Goal: Communication & Community: Share content

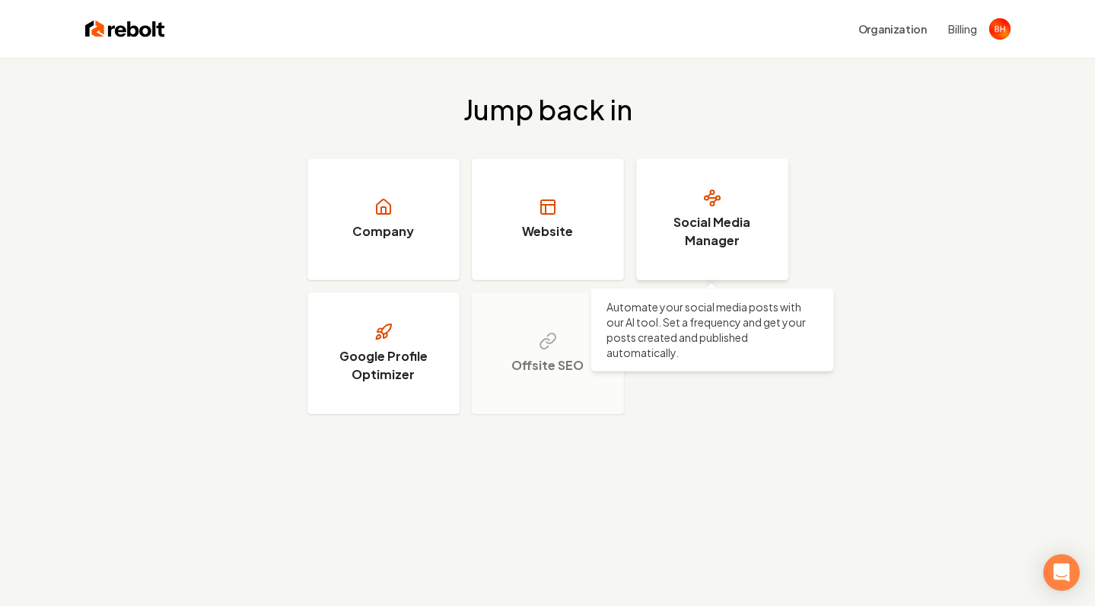
click at [699, 254] on link "Social Media Manager" at bounding box center [712, 219] width 152 height 122
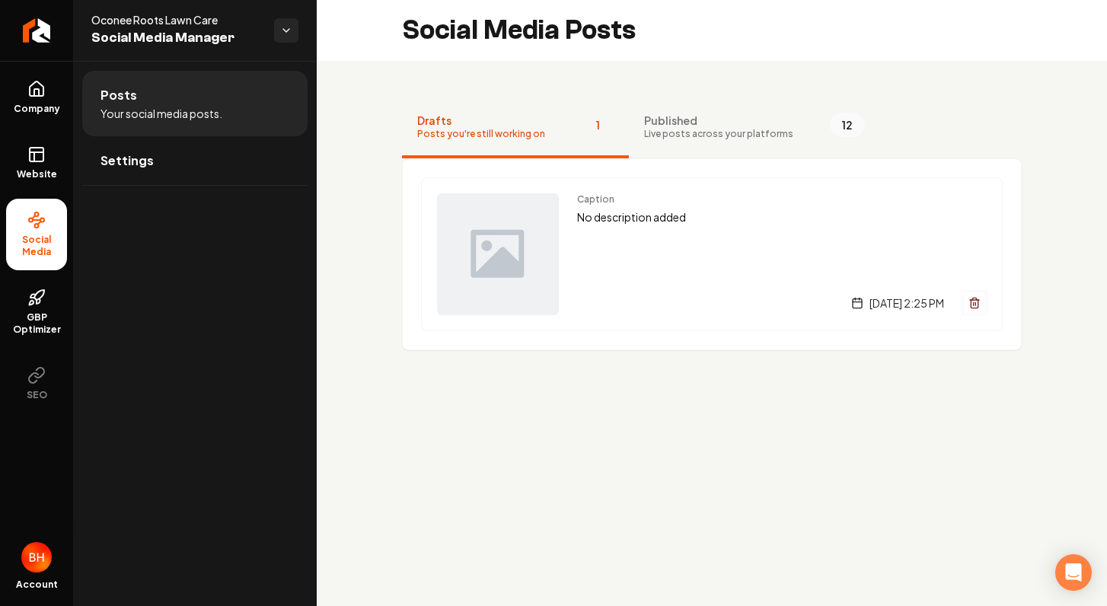
click at [699, 254] on div "Caption No description added [DATE] 2:25 PM" at bounding box center [781, 254] width 409 height 122
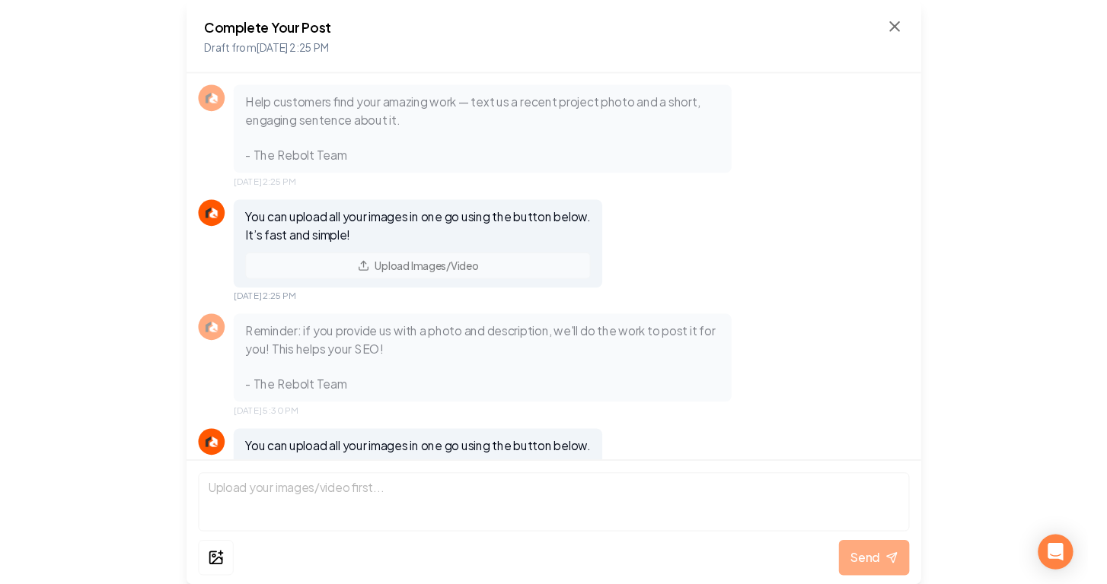
scroll to position [87, 0]
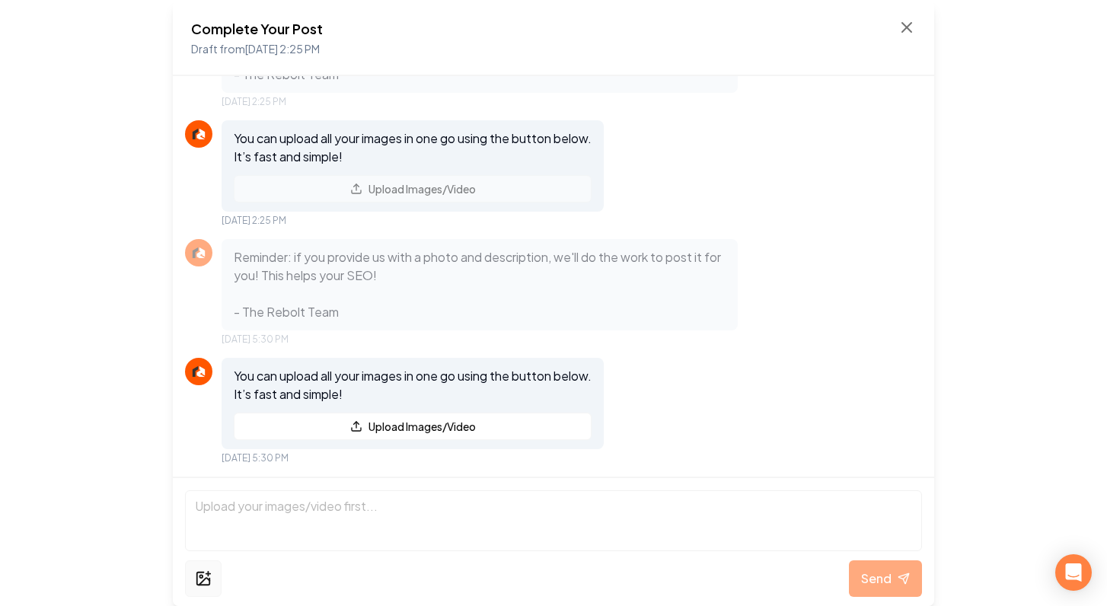
click at [218, 572] on button at bounding box center [203, 578] width 37 height 37
click at [205, 571] on icon at bounding box center [203, 578] width 17 height 18
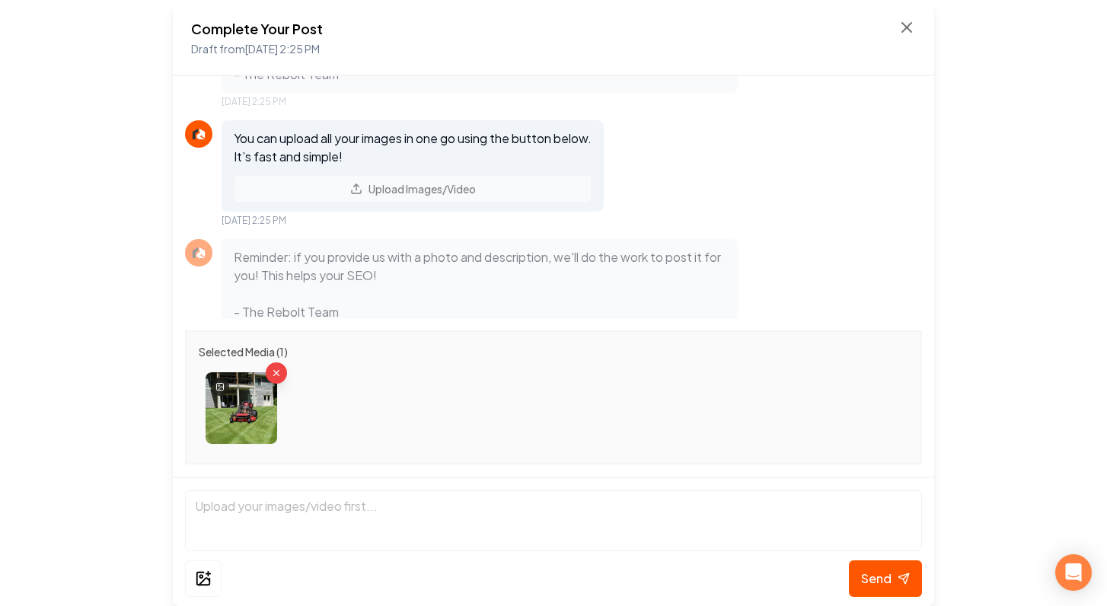
click at [242, 420] on img at bounding box center [241, 408] width 72 height 72
click at [230, 416] on img at bounding box center [241, 408] width 72 height 72
click at [226, 383] on div at bounding box center [220, 386] width 18 height 18
click at [218, 387] on icon at bounding box center [219, 386] width 9 height 9
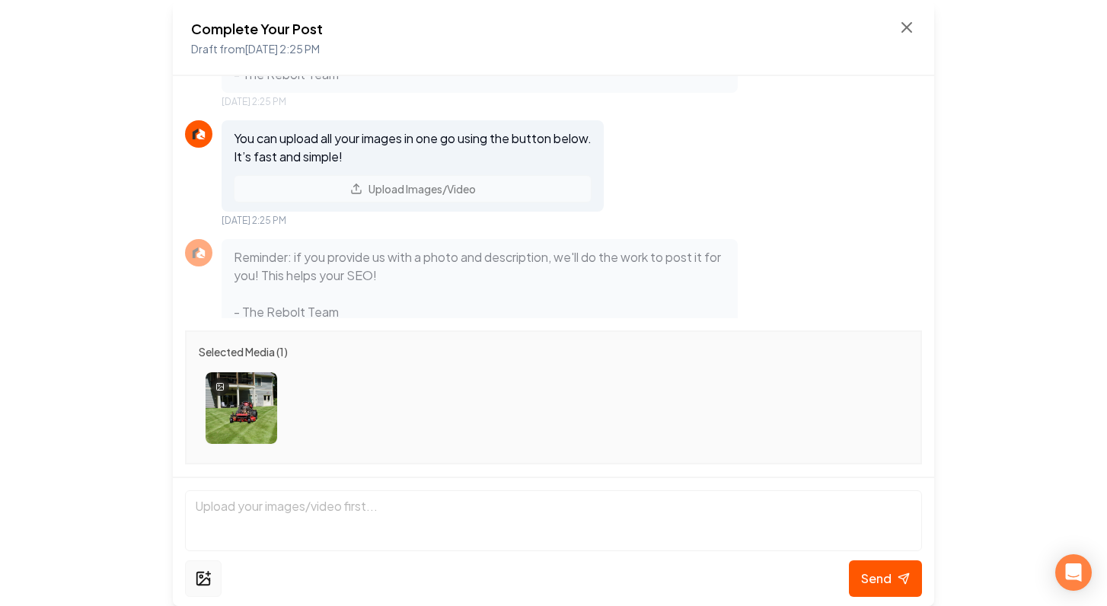
click at [200, 577] on circle at bounding box center [200, 576] width 3 height 3
click at [279, 369] on icon "Remove image" at bounding box center [275, 372] width 11 height 11
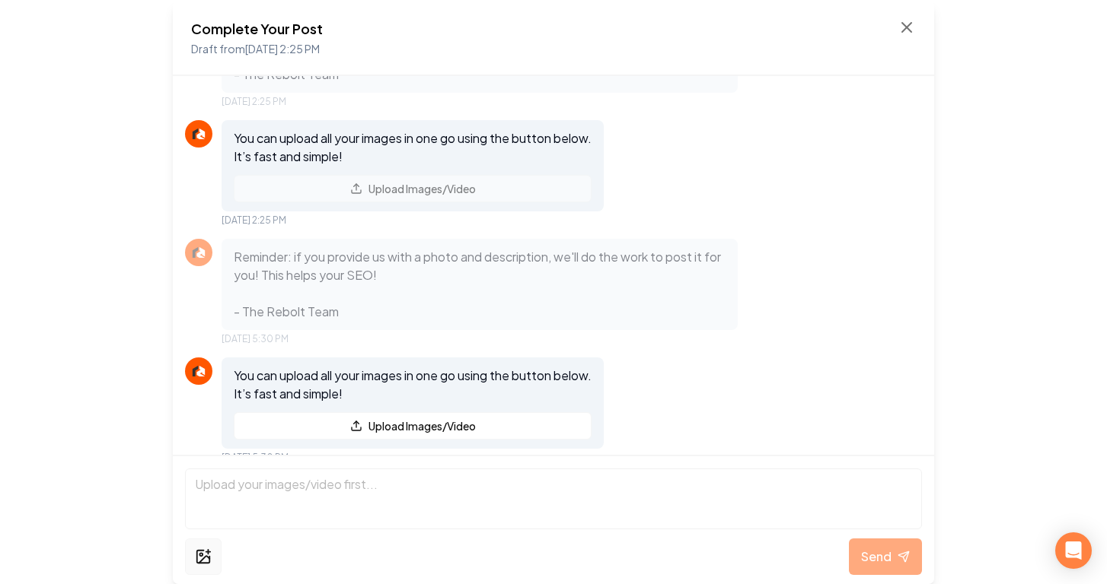
click at [210, 547] on div "Send" at bounding box center [553, 519] width 761 height 129
click at [209, 553] on icon at bounding box center [203, 557] width 17 height 18
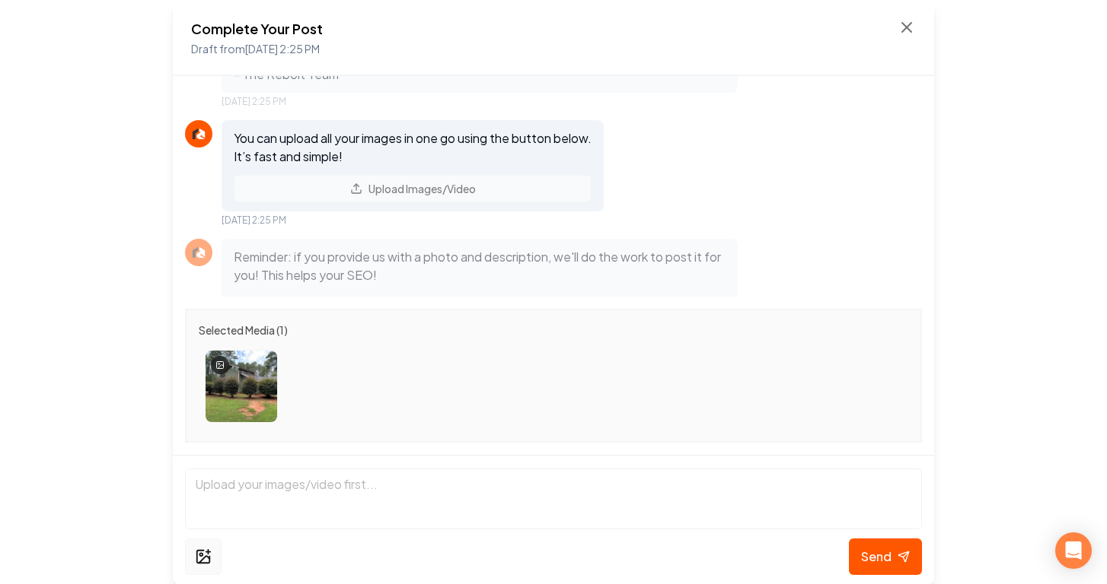
click at [205, 559] on icon at bounding box center [204, 559] width 11 height 7
click at [208, 557] on icon at bounding box center [204, 559] width 11 height 7
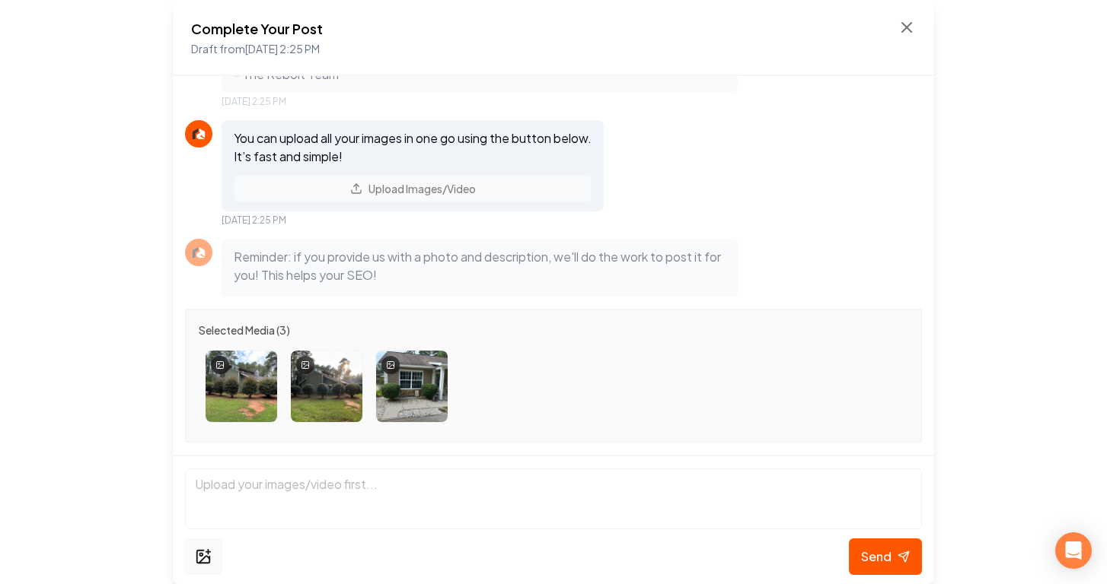
click at [208, 553] on icon at bounding box center [208, 552] width 0 height 5
click at [244, 396] on img at bounding box center [241, 387] width 72 height 72
click at [212, 553] on button at bounding box center [203, 557] width 37 height 37
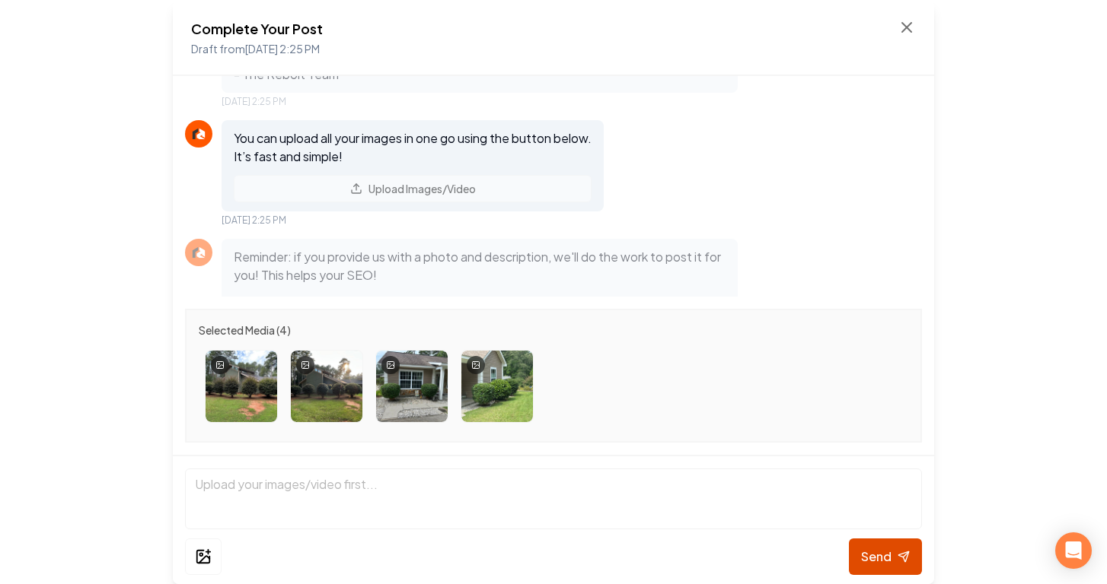
click at [890, 556] on span "Send" at bounding box center [876, 557] width 30 height 18
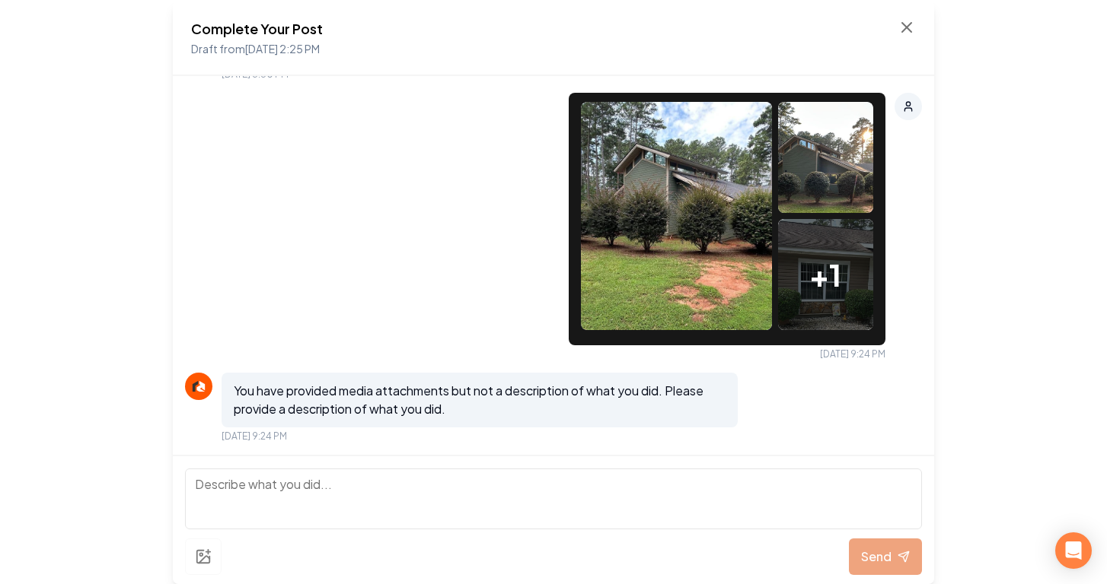
scroll to position [470, 0]
click at [639, 492] on textarea at bounding box center [553, 499] width 737 height 61
click at [246, 501] on textarea at bounding box center [553, 499] width 737 height 61
click at [249, 490] on textarea at bounding box center [553, 499] width 737 height 61
type textarea "J"
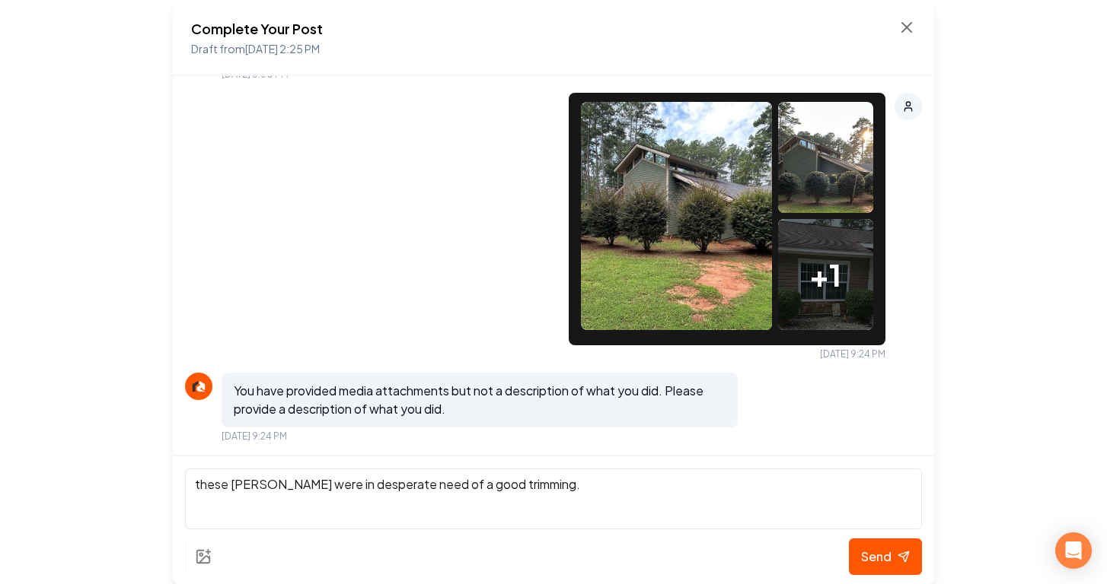
type textarea "these [PERSON_NAME] were in desperate need of a good trimming."
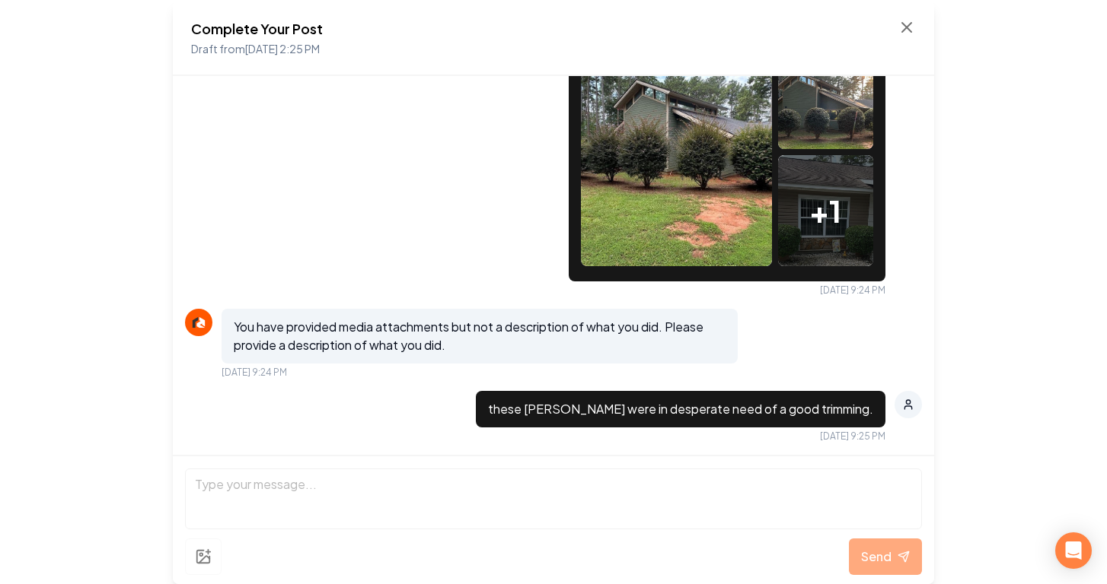
scroll to position [671, 0]
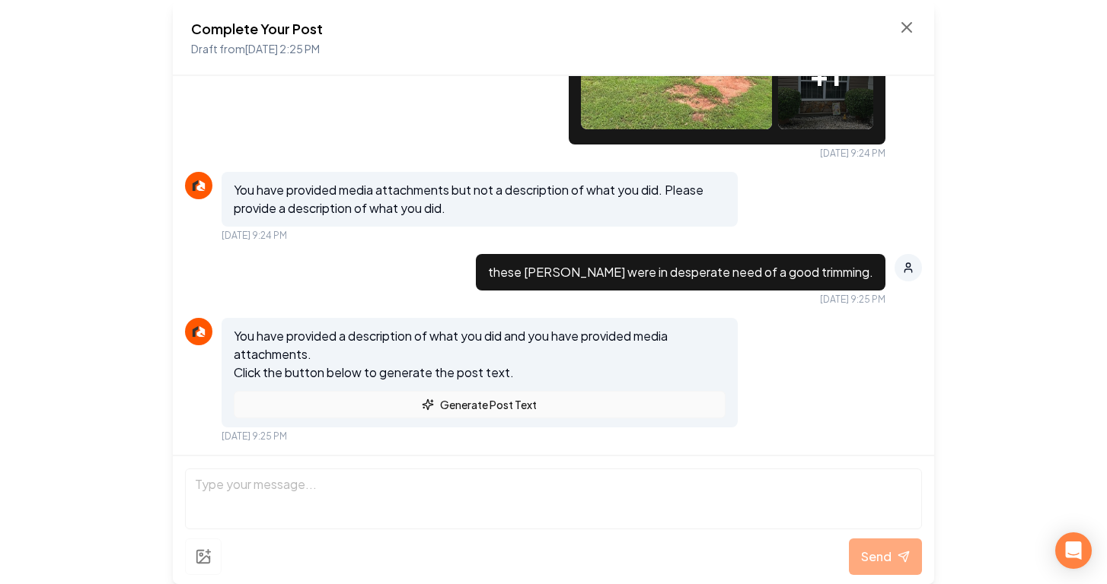
click at [416, 399] on button "Generate Post Text" at bounding box center [480, 404] width 492 height 27
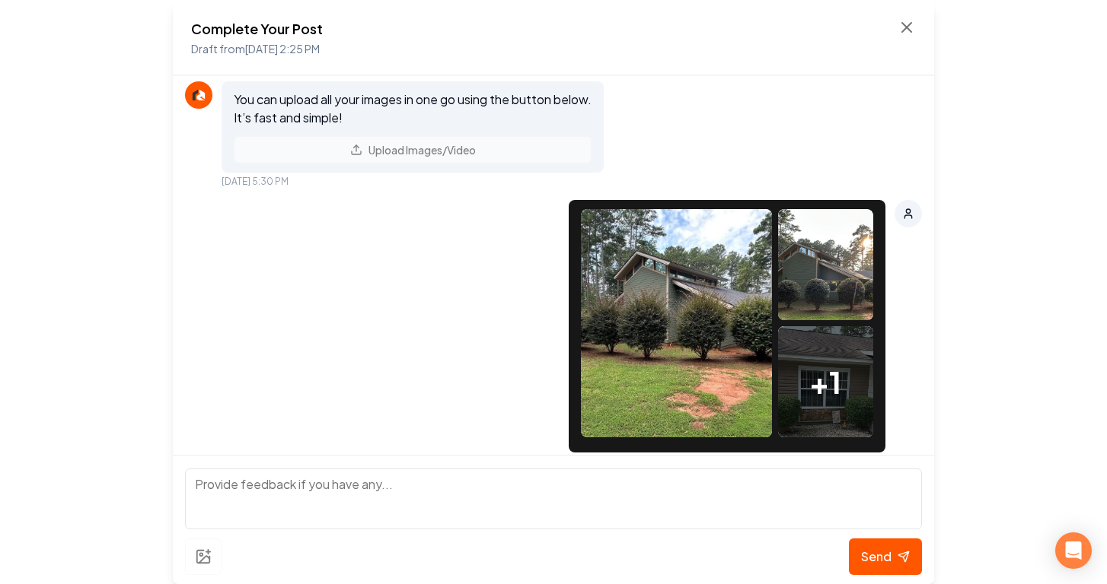
scroll to position [495, 0]
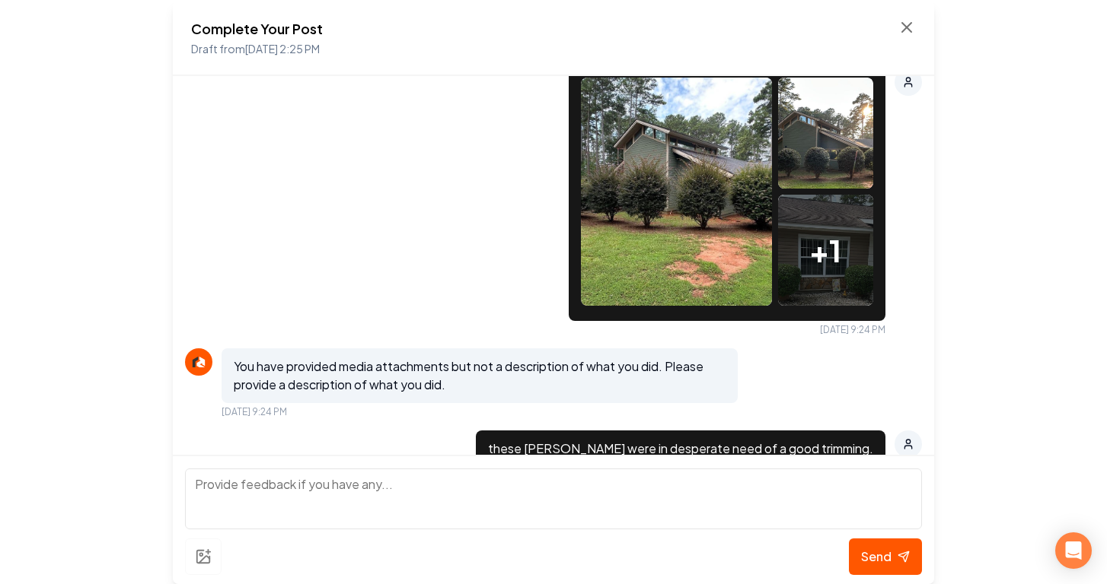
click at [664, 222] on img at bounding box center [676, 192] width 191 height 228
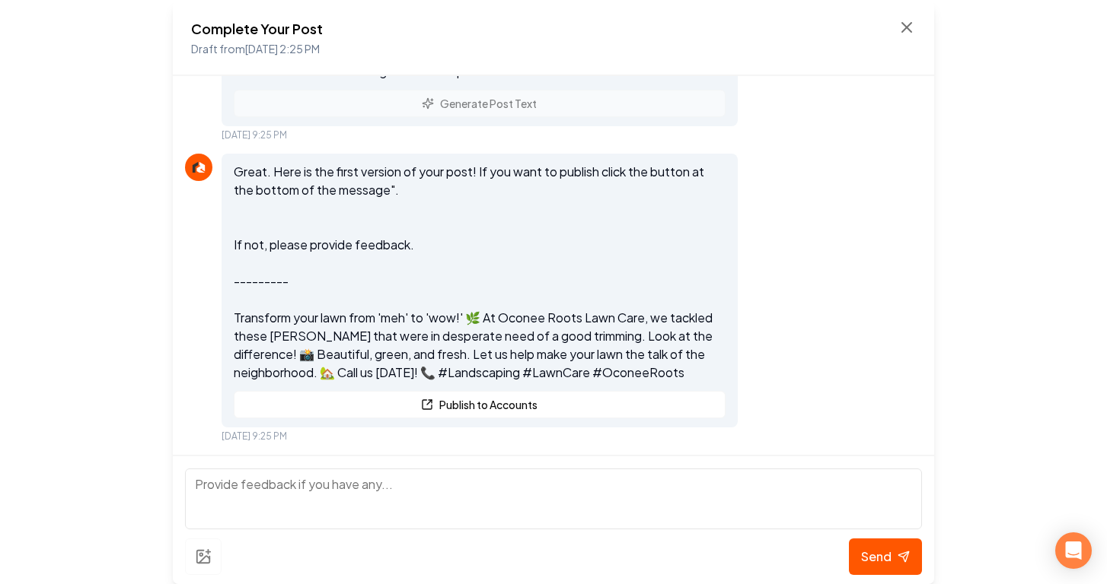
scroll to position [973, 0]
click at [194, 560] on div "Send" at bounding box center [553, 557] width 737 height 37
click at [206, 556] on div "Send" at bounding box center [553, 557] width 737 height 37
click at [193, 559] on div "Send" at bounding box center [553, 557] width 737 height 37
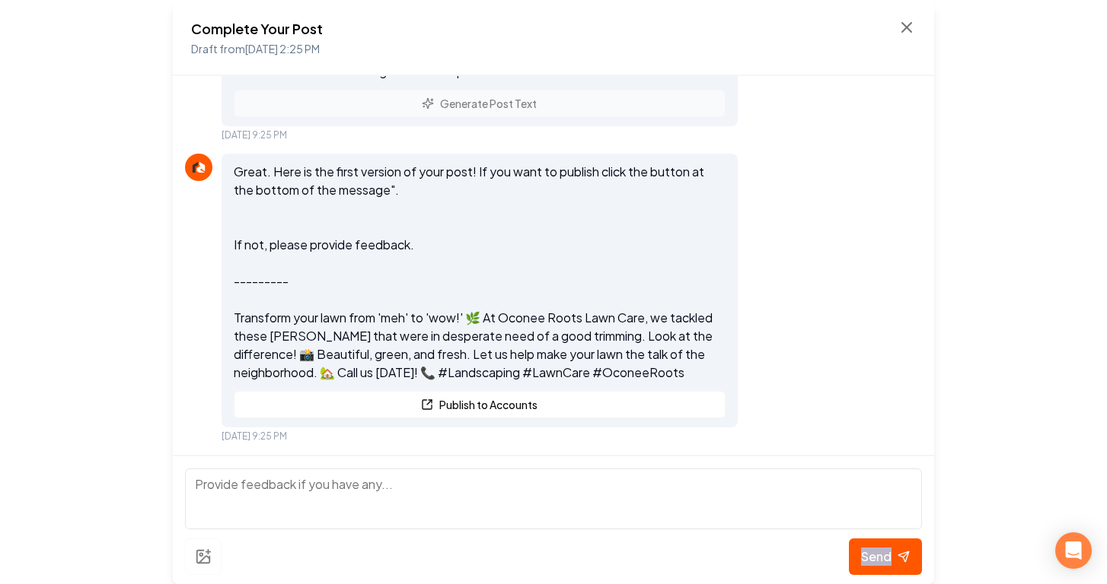
click at [193, 559] on div "Send" at bounding box center [553, 557] width 737 height 37
click at [195, 555] on div "Send" at bounding box center [553, 557] width 737 height 37
click at [888, 26] on div "Complete Your Post Draft from [DATE] 2:25 PM" at bounding box center [553, 38] width 725 height 40
click at [900, 27] on icon at bounding box center [906, 27] width 18 height 18
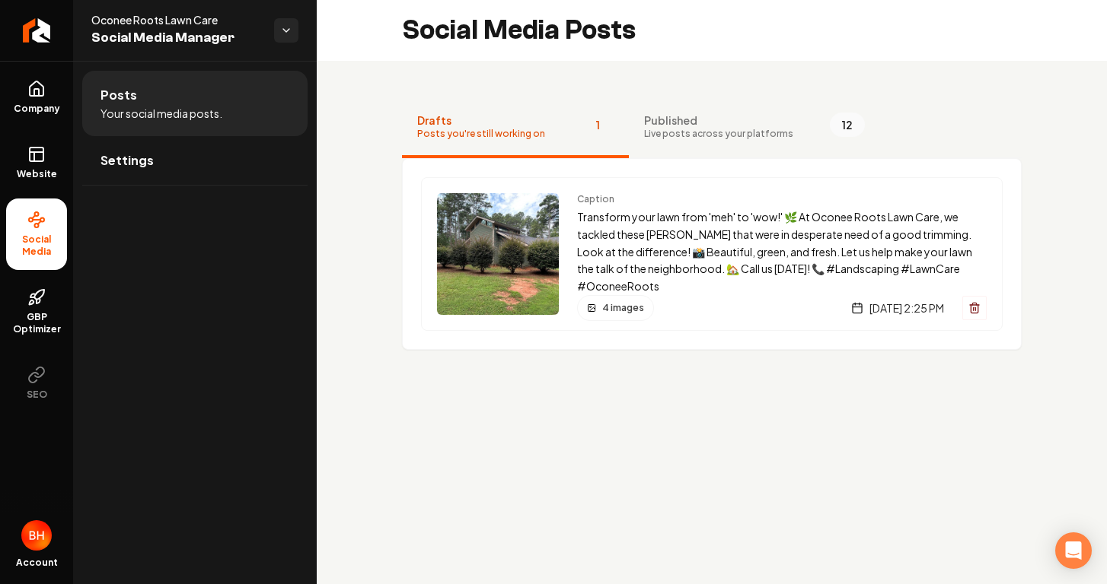
click at [740, 467] on main "Social Media Posts Drafts Posts you're still working on 1 Published Live posts …" at bounding box center [712, 292] width 790 height 584
click at [1081, 544] on icon "Open Intercom Messenger" at bounding box center [1073, 551] width 20 height 20
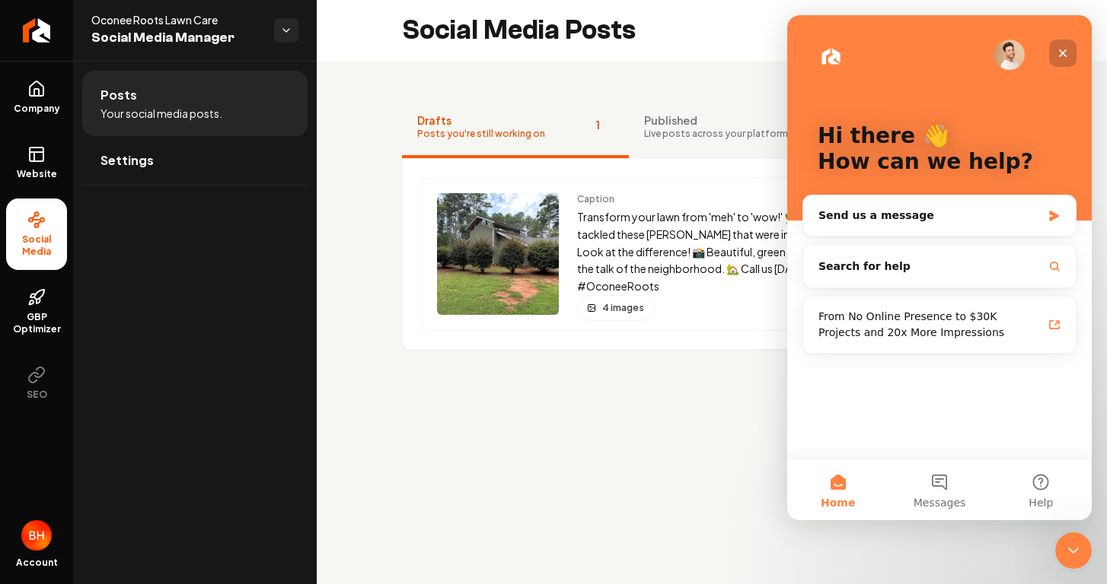
click at [1070, 47] on div "Close" at bounding box center [1062, 53] width 27 height 27
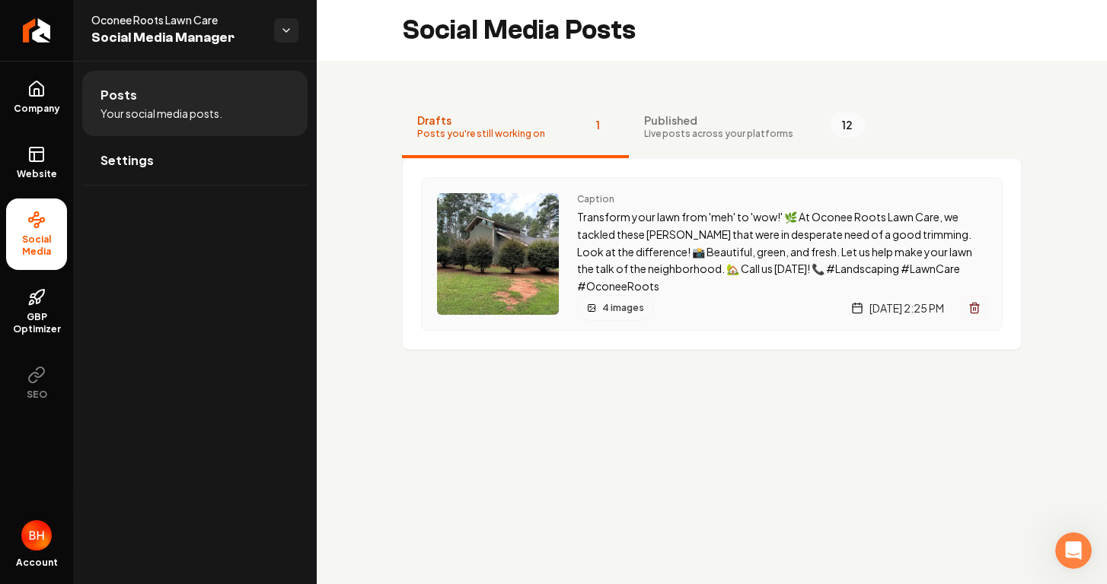
click at [656, 275] on p "Transform your lawn from 'meh' to 'wow!' 🌿 At Oconee Roots Lawn Care, we tackle…" at bounding box center [781, 252] width 409 height 87
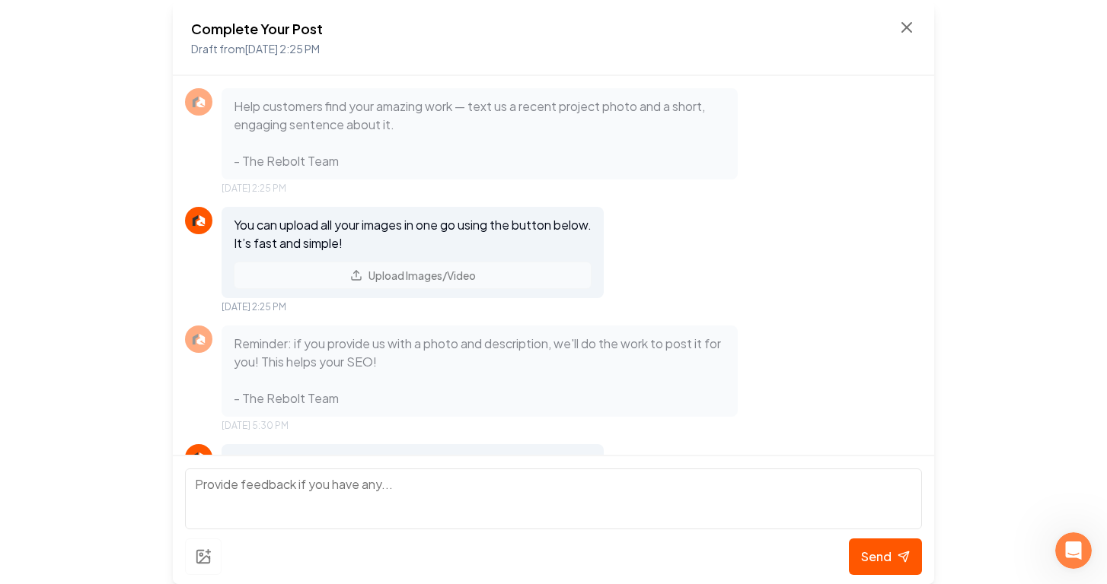
scroll to position [973, 0]
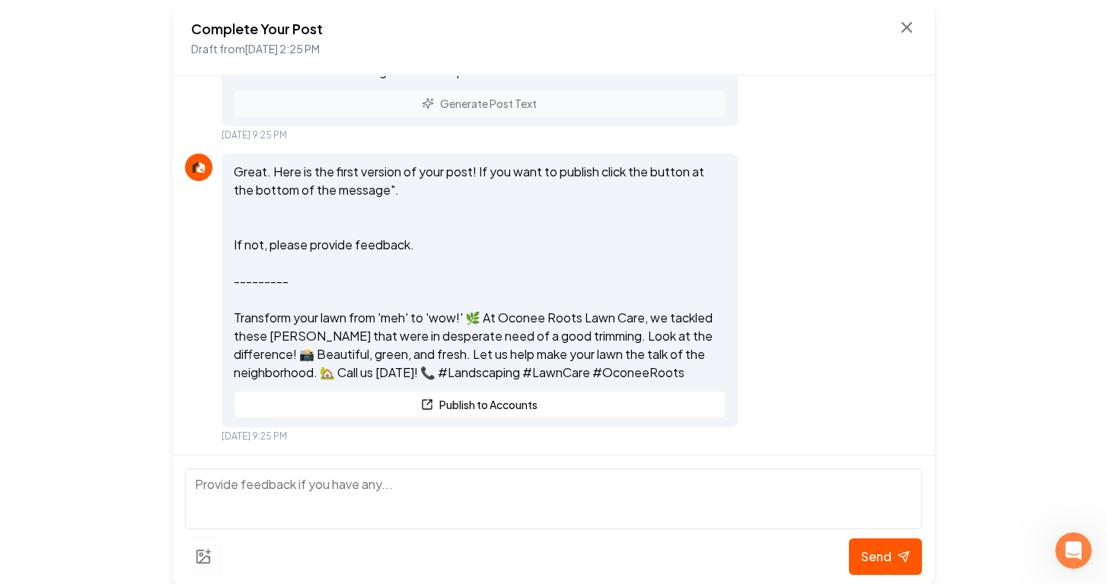
click at [201, 562] on div "Send" at bounding box center [553, 557] width 737 height 37
click at [234, 512] on textarea at bounding box center [553, 499] width 737 height 61
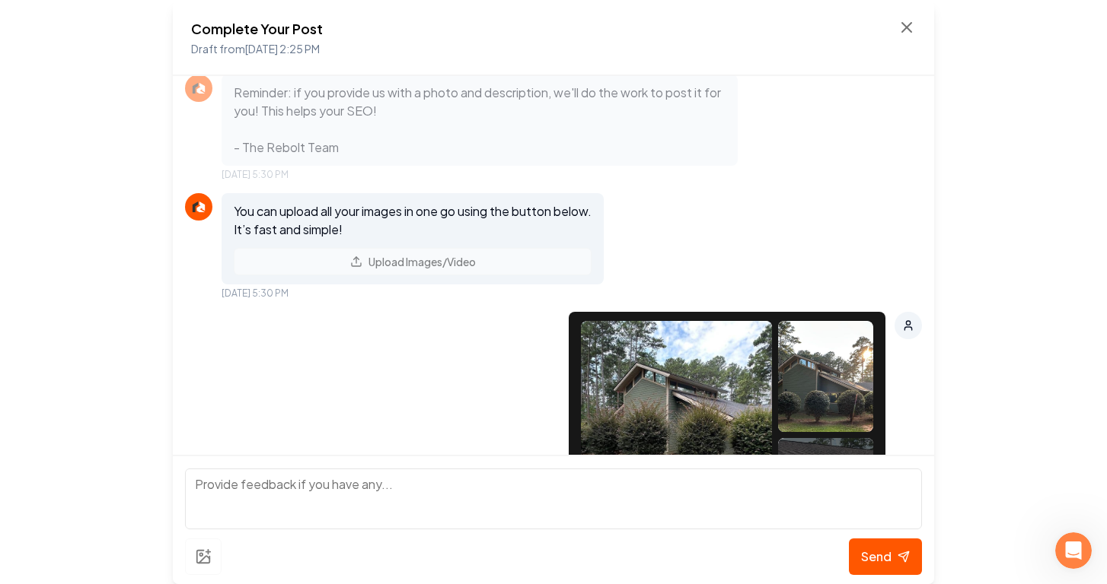
scroll to position [205, 0]
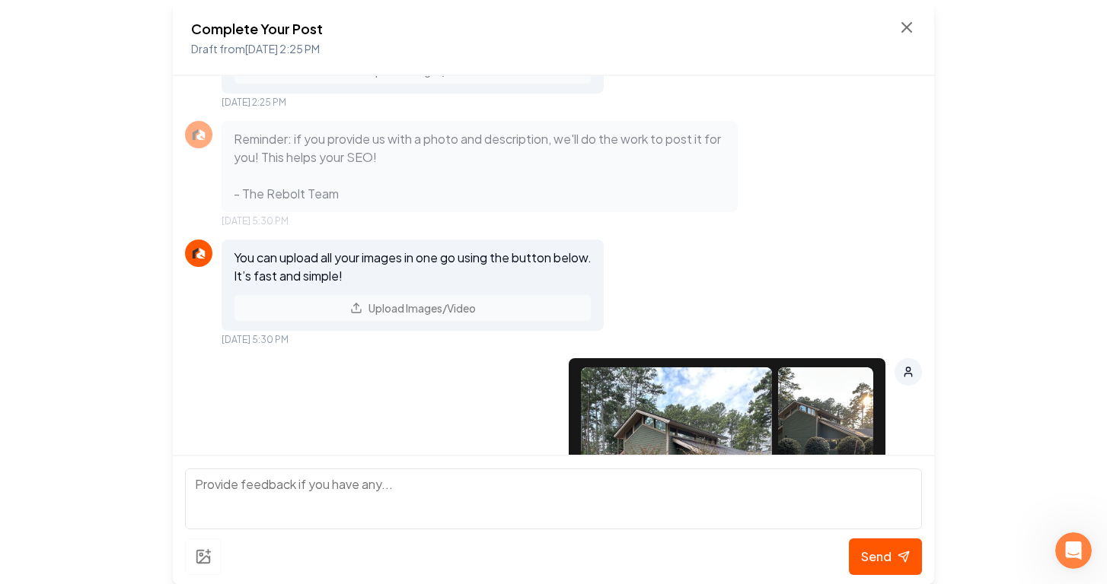
click at [429, 304] on div "You can upload all your images in one go using the button below. It’s fast and …" at bounding box center [412, 285] width 382 height 91
click at [409, 315] on div "You can upload all your images in one go using the button below. It’s fast and …" at bounding box center [412, 285] width 382 height 91
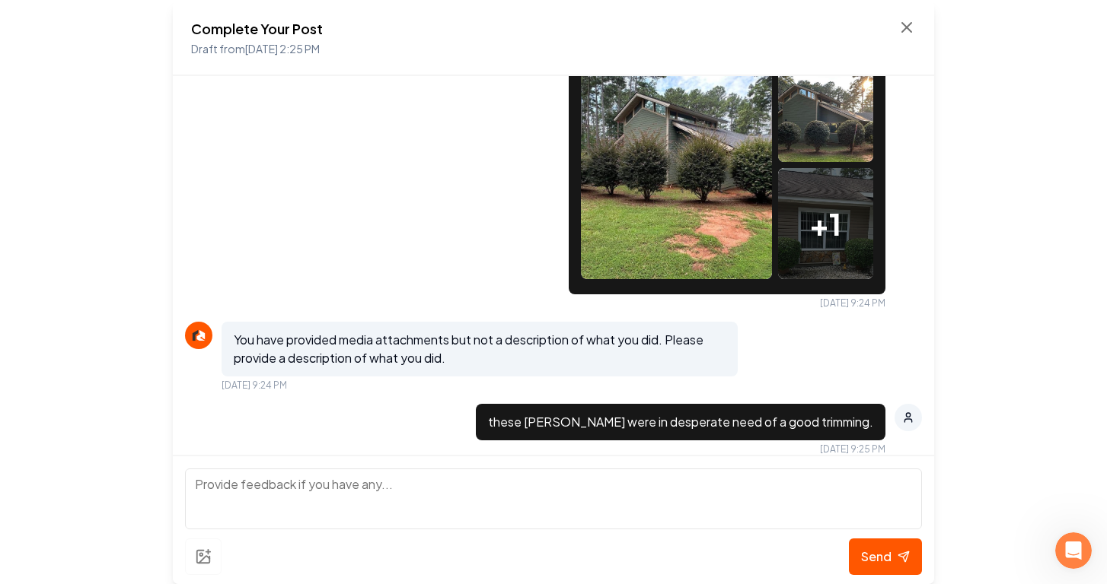
scroll to position [973, 0]
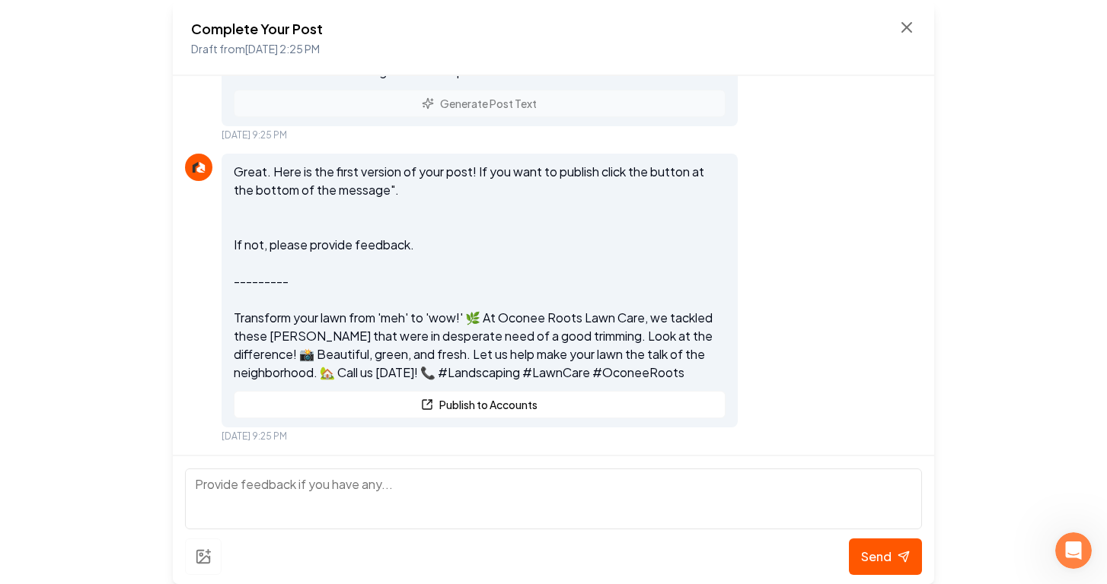
click at [916, 27] on div "Complete Your Post Draft from [DATE] 2:25 PM" at bounding box center [553, 38] width 761 height 76
click at [899, 30] on icon at bounding box center [906, 27] width 18 height 18
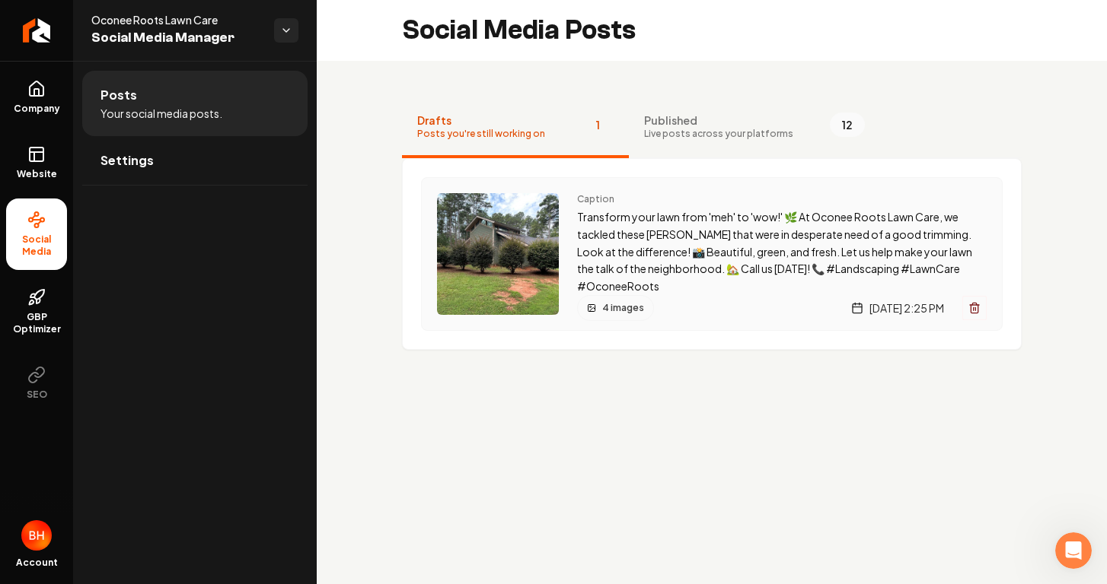
click at [973, 307] on line "Main content area" at bounding box center [973, 308] width 0 height 3
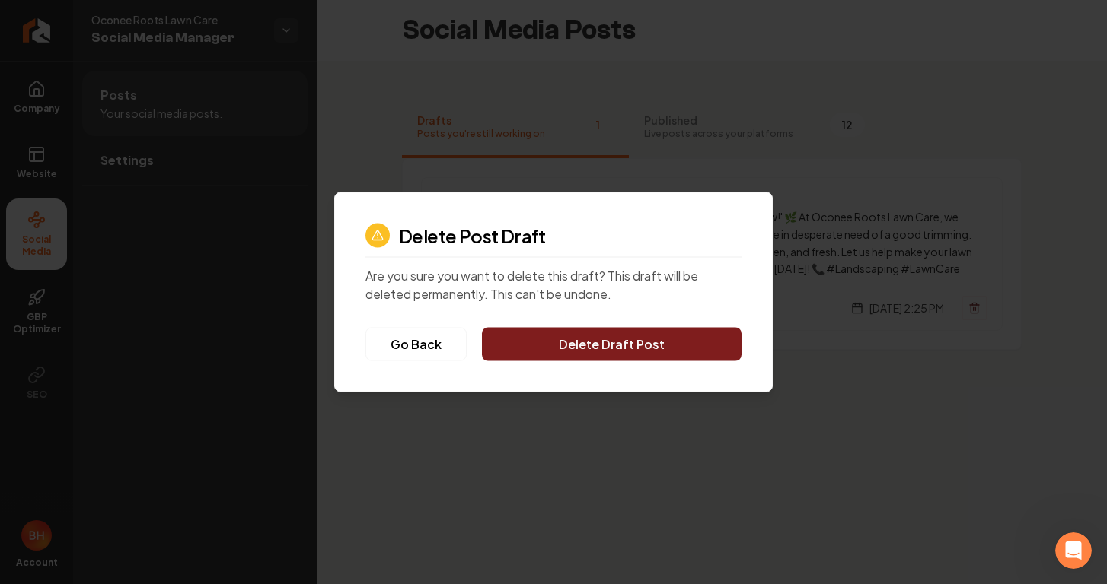
click at [670, 350] on button "Delete Draft Post" at bounding box center [612, 344] width 260 height 33
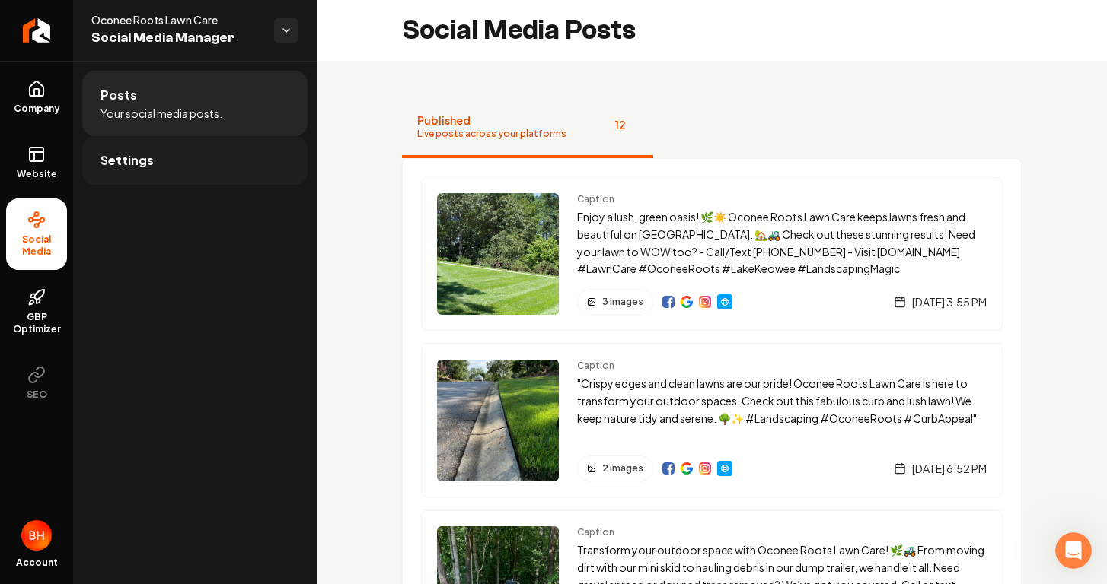
click at [196, 148] on link "Settings" at bounding box center [194, 160] width 225 height 49
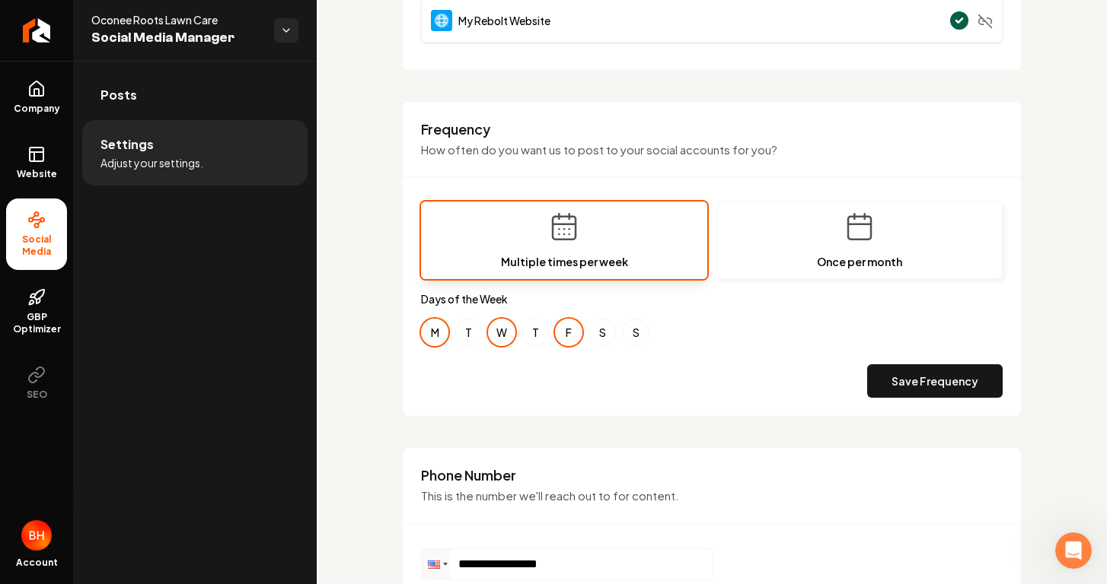
scroll to position [511, 0]
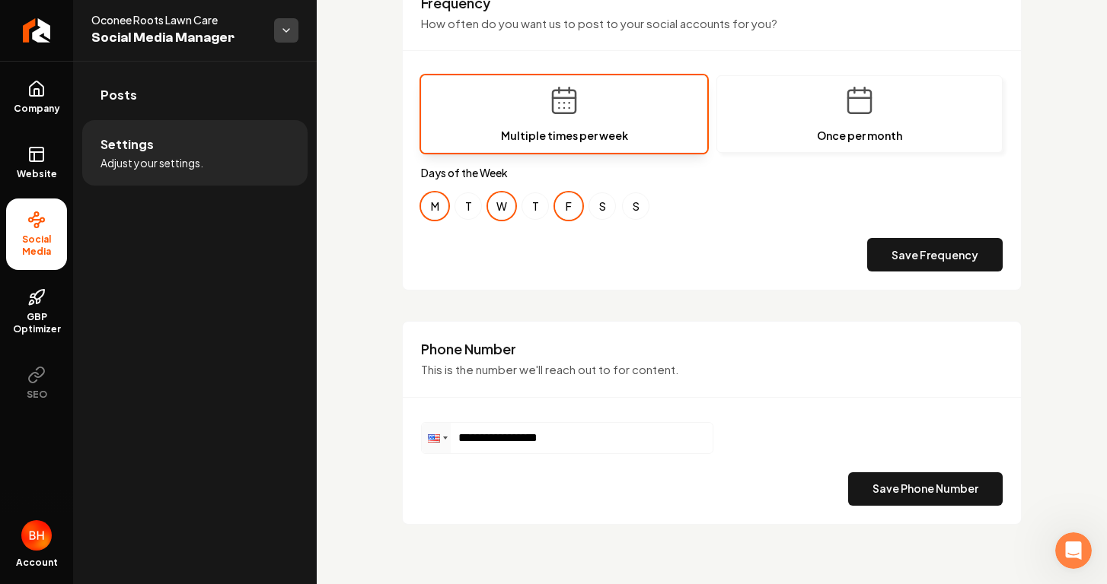
click at [284, 30] on html "**********" at bounding box center [553, 292] width 1107 height 584
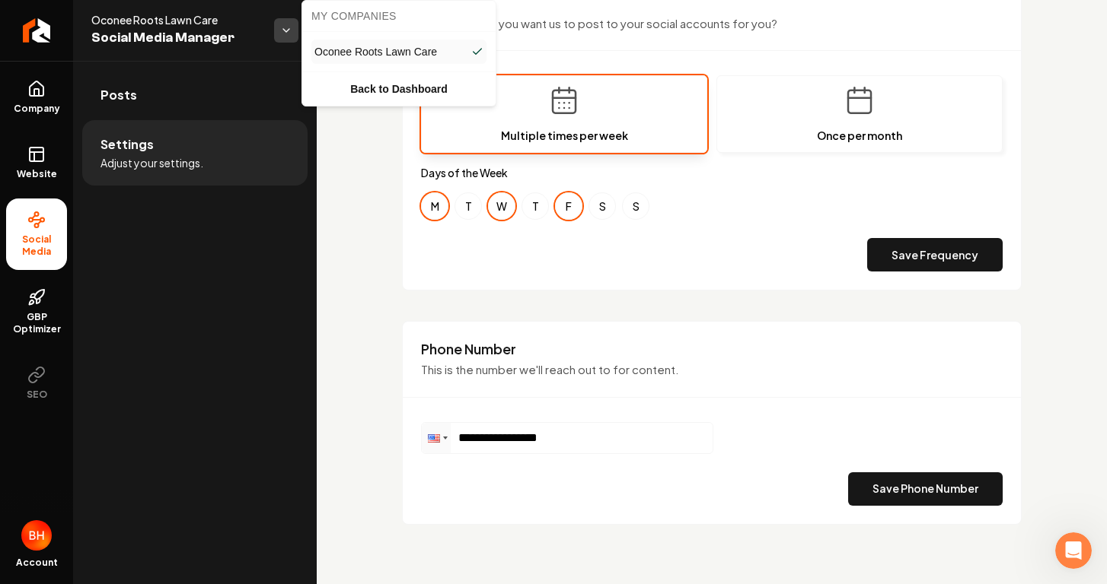
click at [284, 30] on html "**********" at bounding box center [553, 292] width 1107 height 584
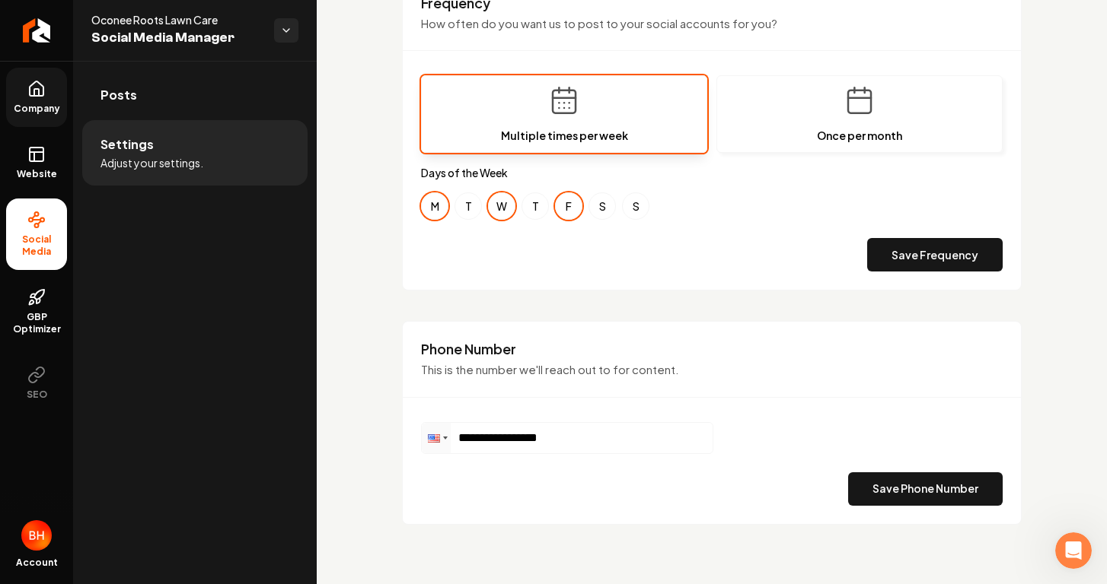
click at [43, 103] on span "Company" at bounding box center [37, 109] width 59 height 12
